Goal: Check status: Check status

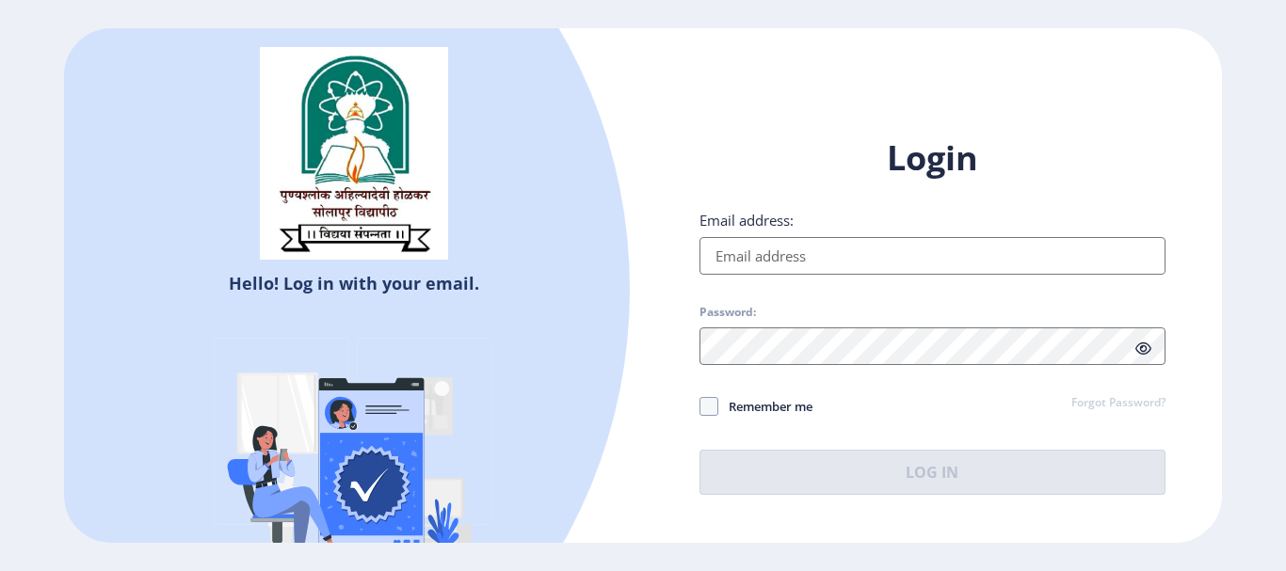
type input "[EMAIL_ADDRESS][DOMAIN_NAME]"
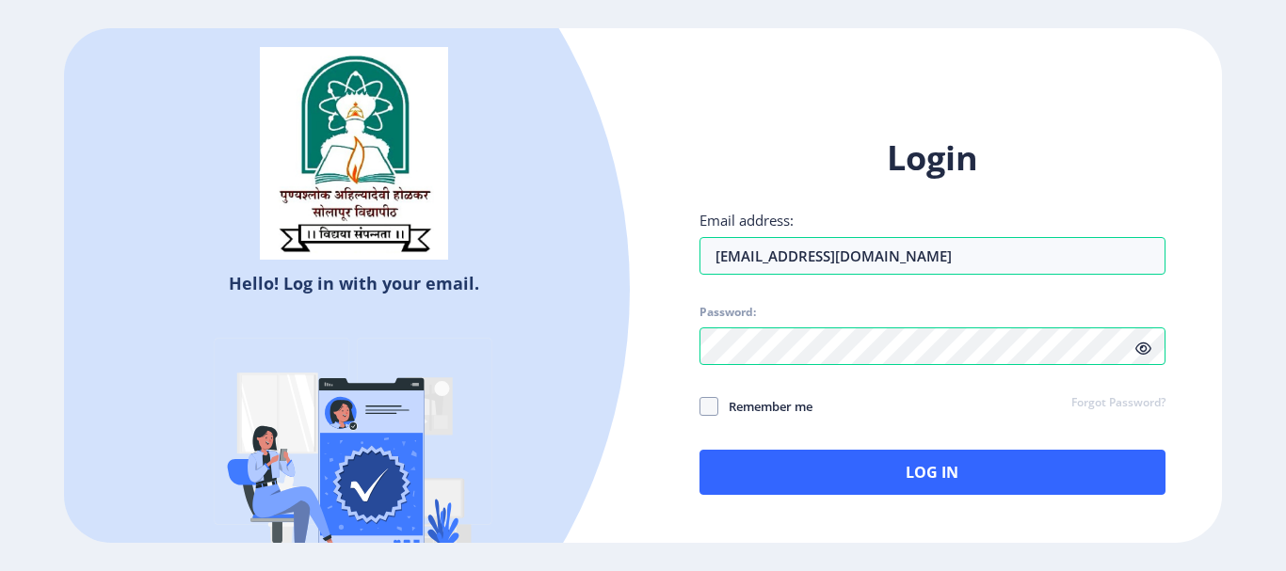
click at [861, 439] on div "Login Email address: [EMAIL_ADDRESS][DOMAIN_NAME] Password: Remember me Forgot …" at bounding box center [932, 316] width 466 height 360
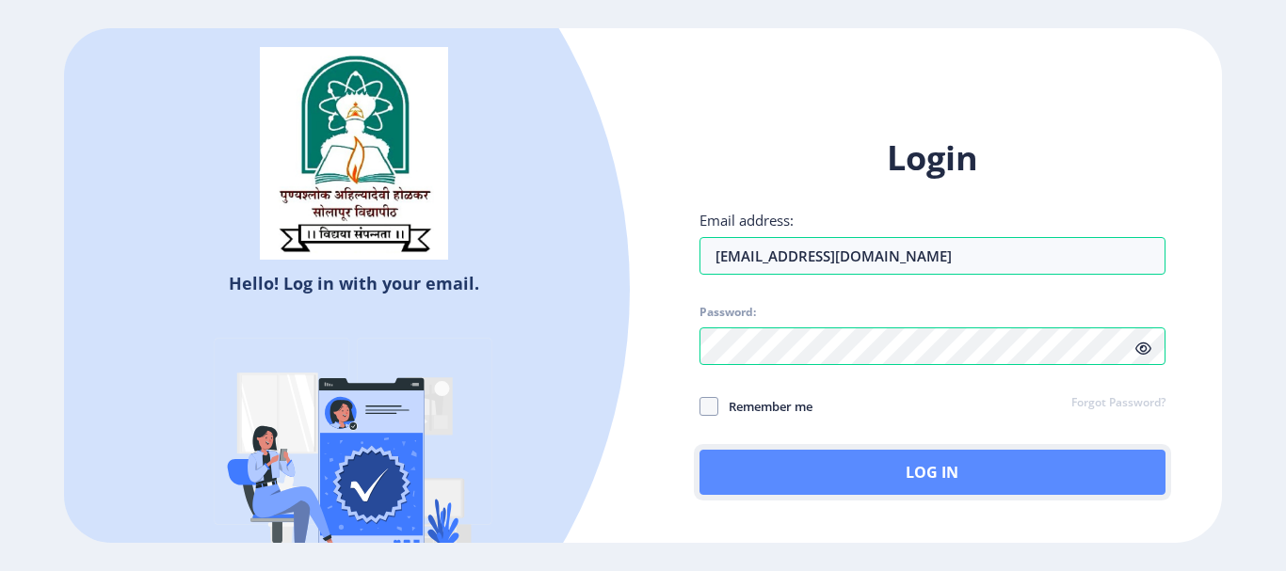
click at [877, 467] on button "Log In" at bounding box center [932, 472] width 466 height 45
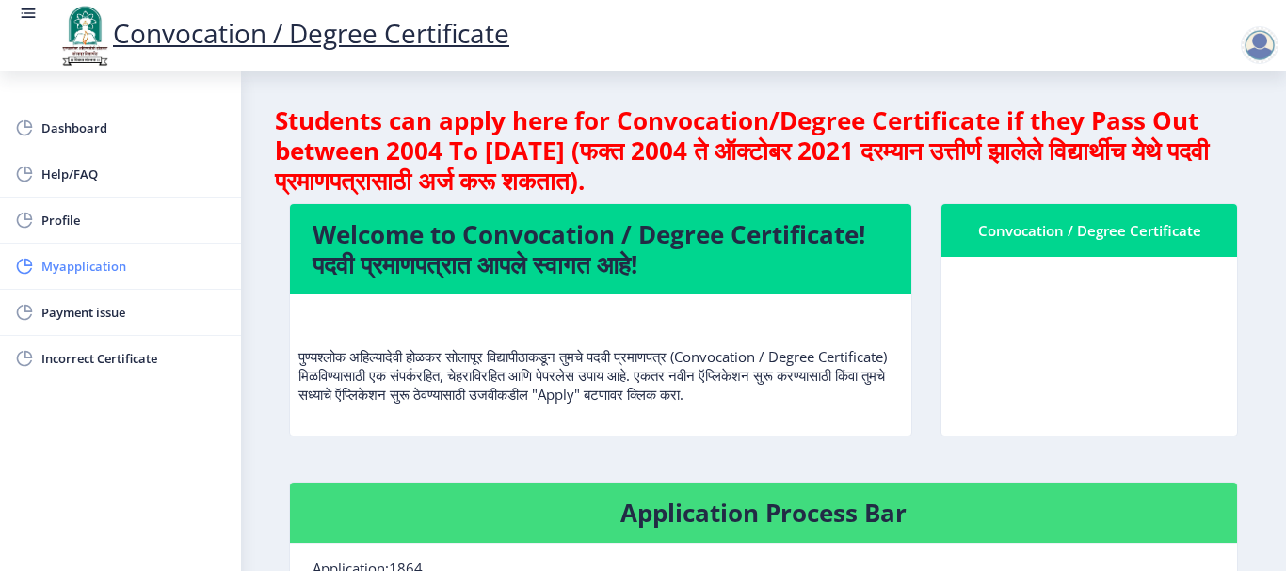
click at [110, 272] on span "Myapplication" at bounding box center [133, 266] width 184 height 23
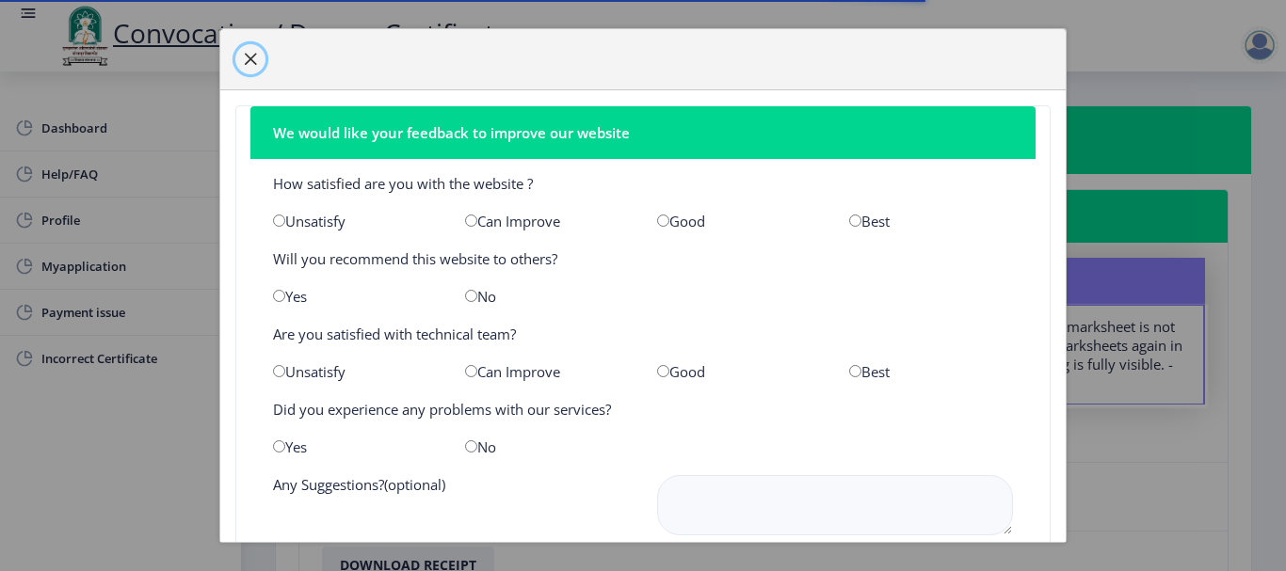
click at [245, 57] on span "button" at bounding box center [250, 59] width 15 height 15
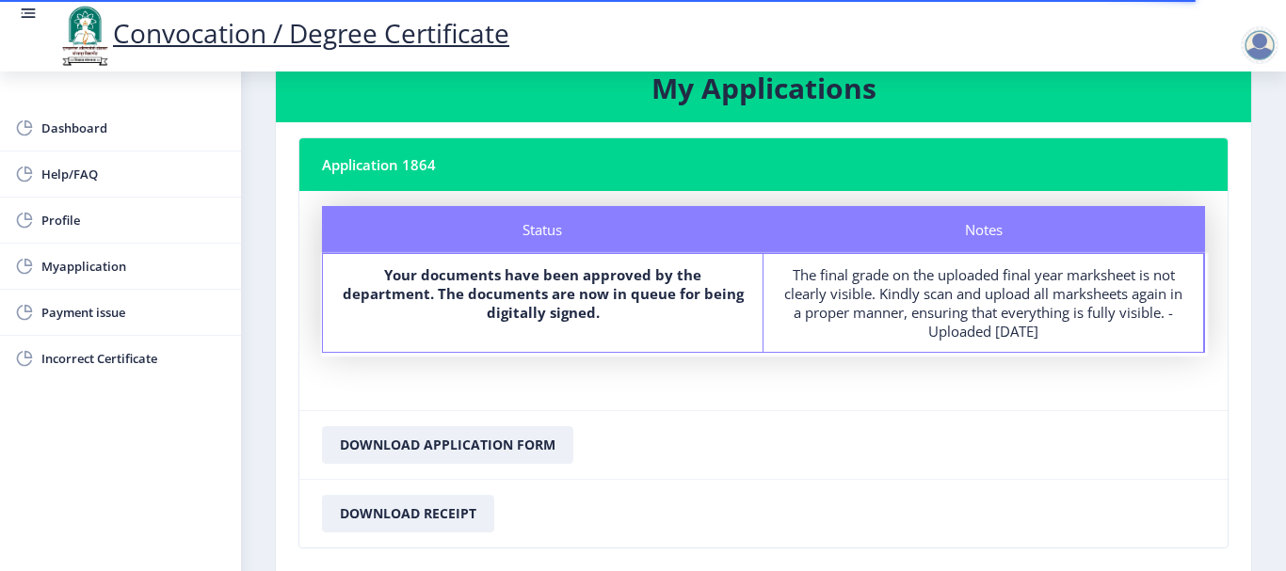
scroll to position [2, 0]
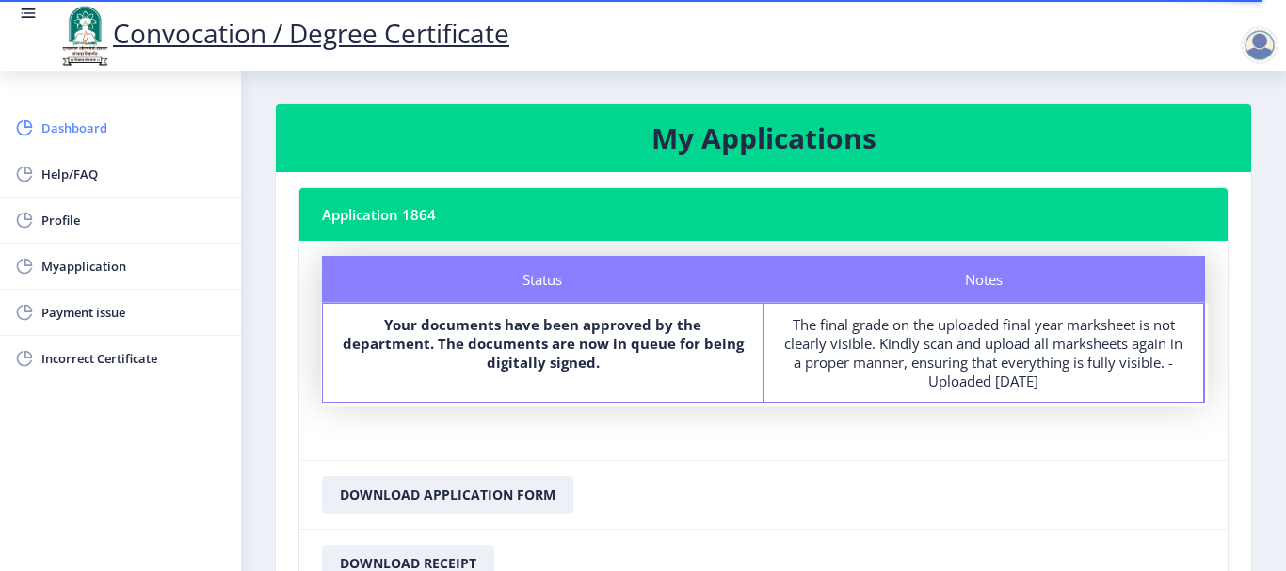
click at [125, 124] on span "Dashboard" at bounding box center [133, 128] width 184 height 23
